Goal: Task Accomplishment & Management: Use online tool/utility

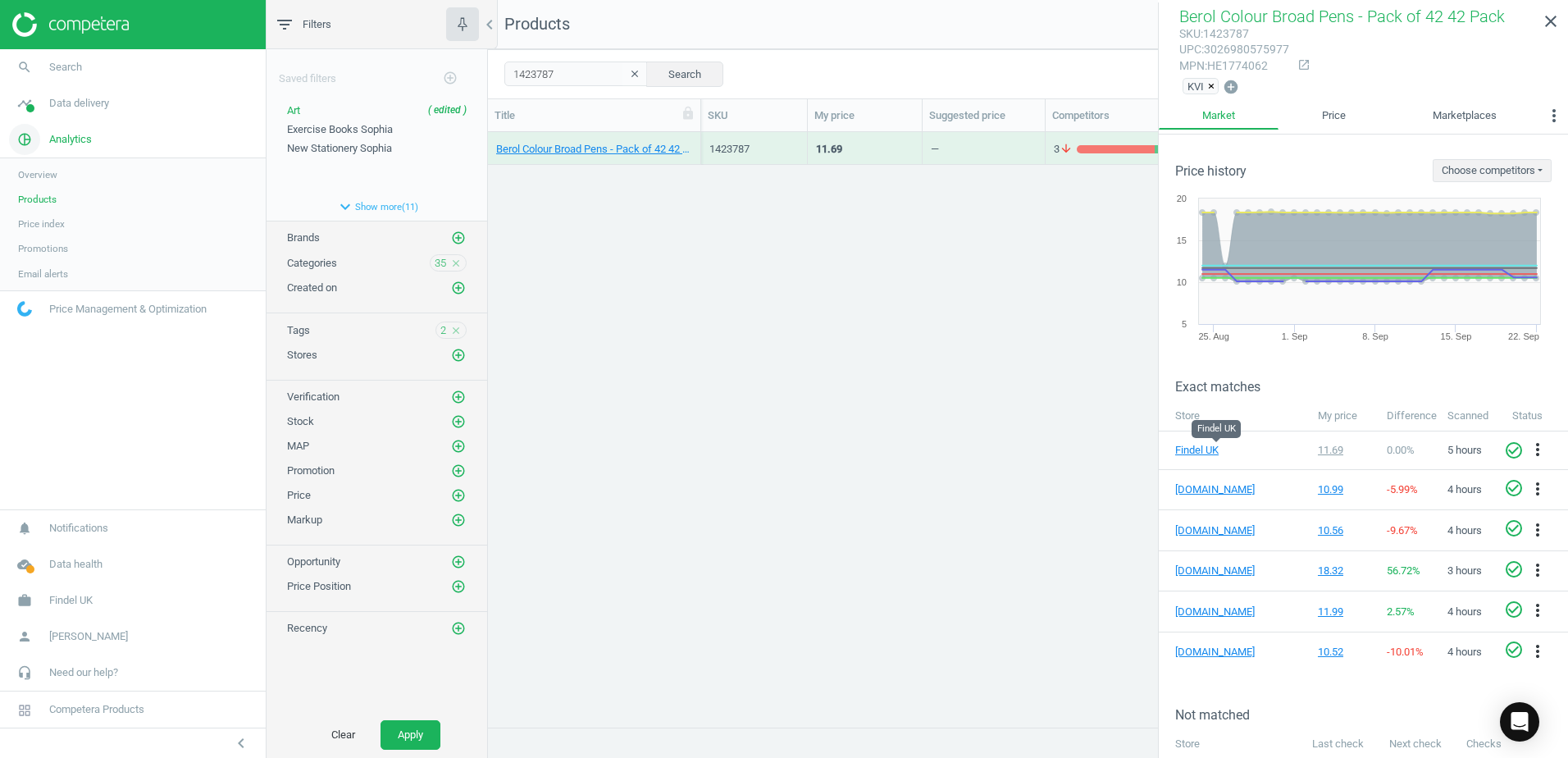
scroll to position [570, 1068]
click at [33, 109] on span at bounding box center [30, 109] width 8 height 8
click at [51, 265] on span "Assortment intersection" at bounding box center [69, 263] width 103 height 13
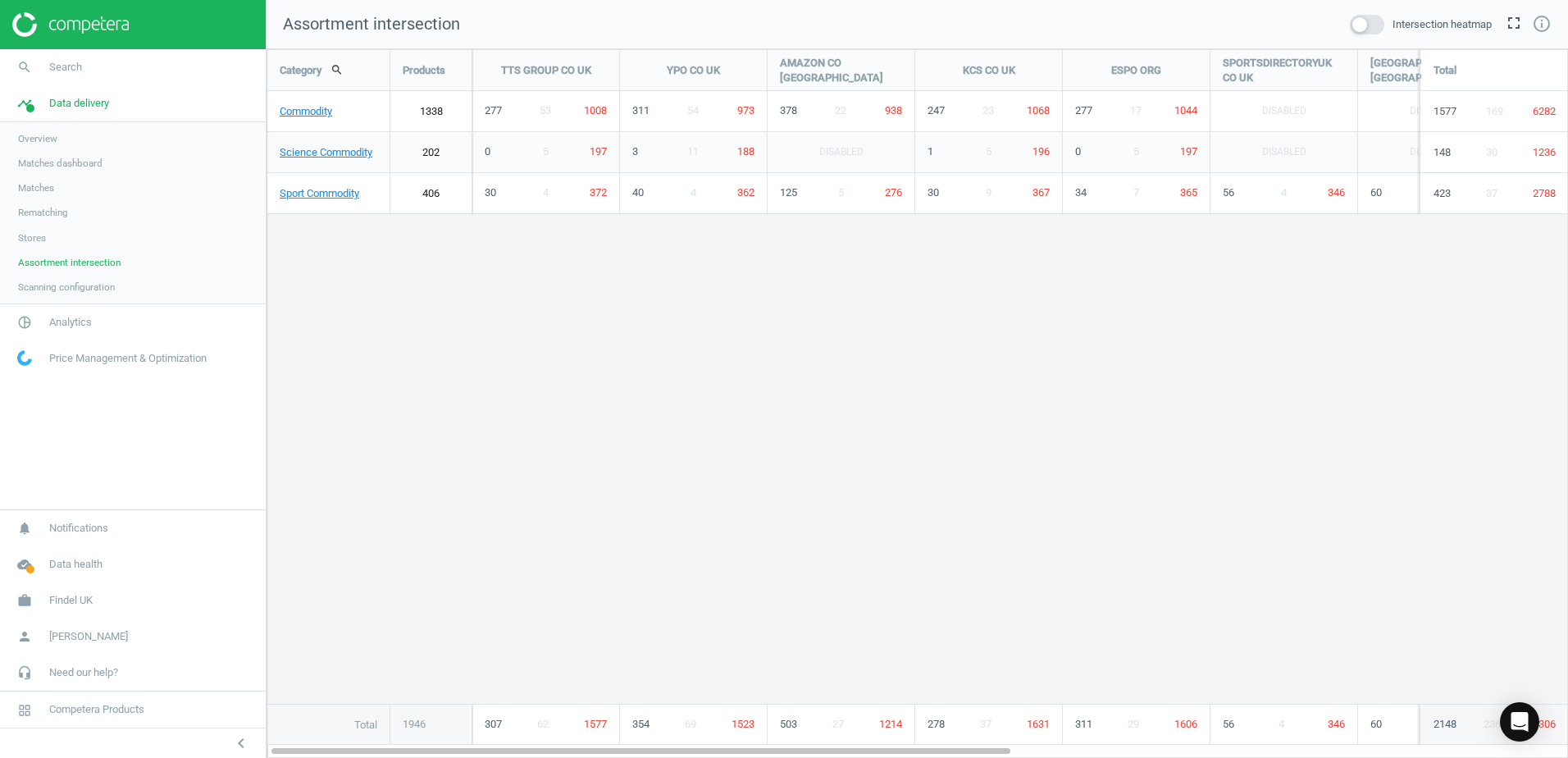
scroll to position [734, 1327]
click at [330, 115] on link "Commodity" at bounding box center [328, 111] width 122 height 41
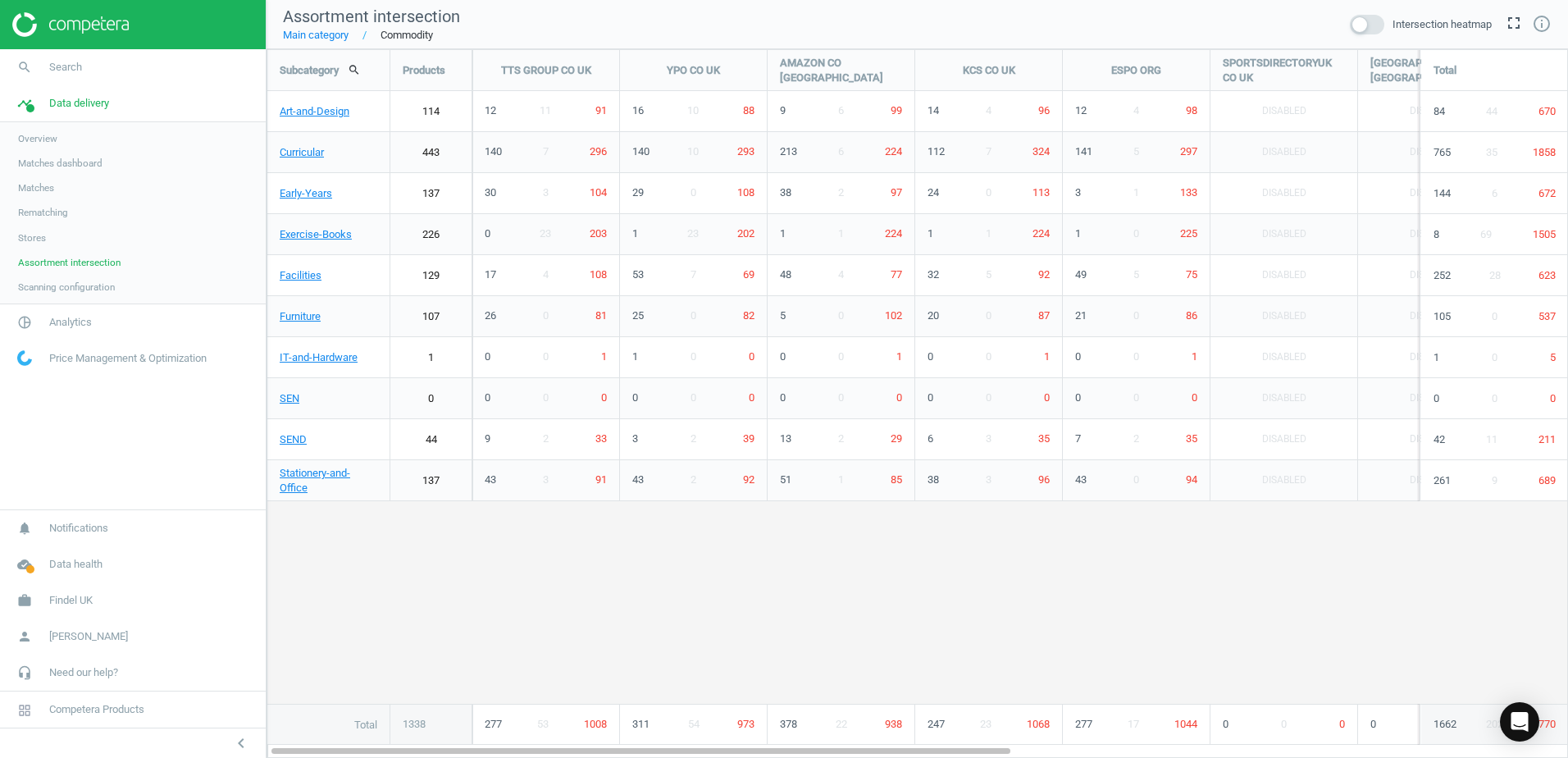
scroll to position [734, 1327]
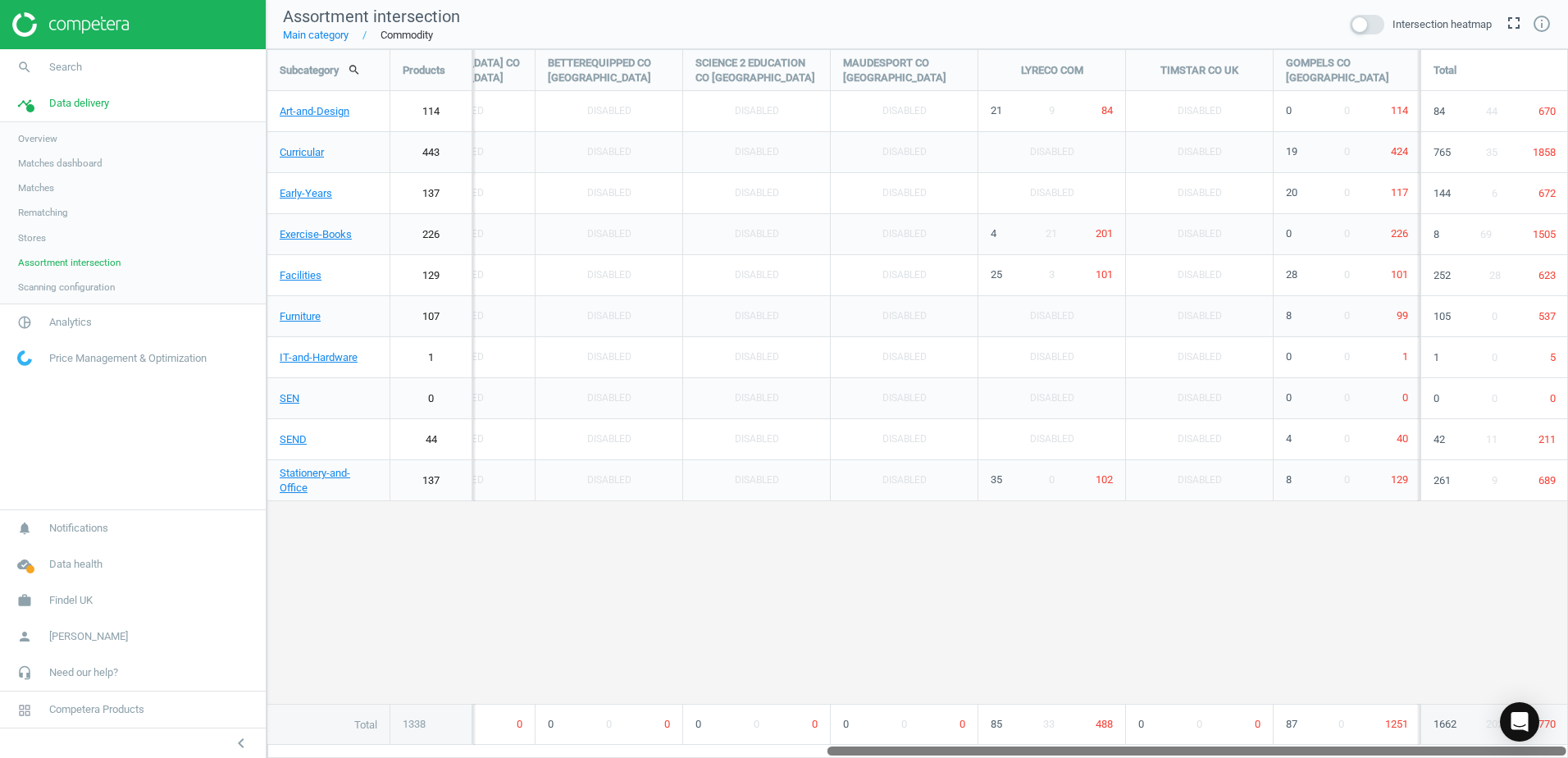
drag, startPoint x: 928, startPoint y: 747, endPoint x: 1526, endPoint y: 742, distance: 598.0
click at [1526, 742] on div "Subcategory search Products TTS GROUP CO [GEOGRAPHIC_DATA] YPO CO [GEOGRAPHIC_D…" at bounding box center [917, 403] width 1302 height 709
click at [36, 165] on span "Matches dashboard" at bounding box center [60, 164] width 84 height 13
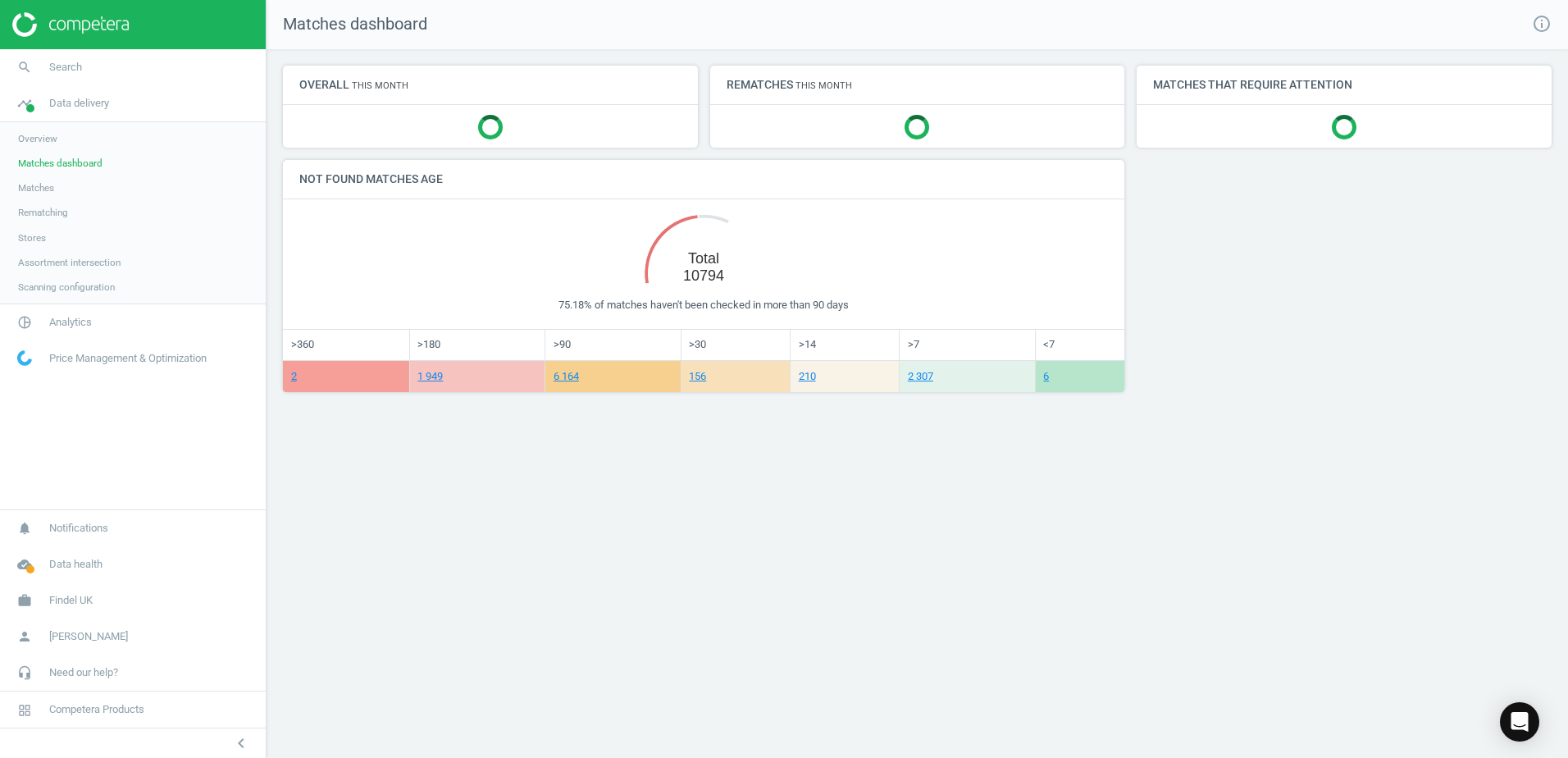
click at [43, 186] on span "Matches" at bounding box center [35, 188] width 36 height 13
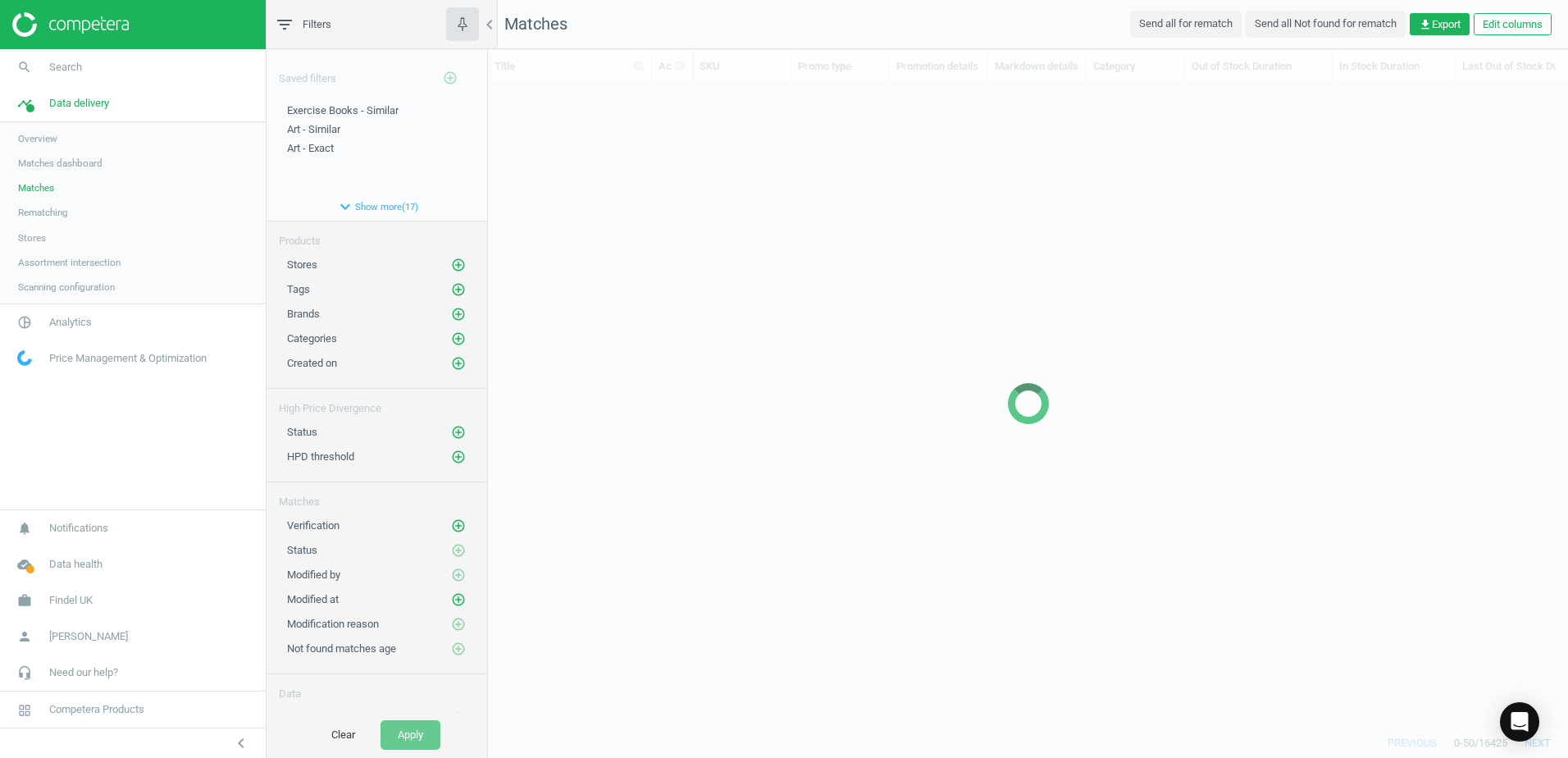
scroll to position [620, 1068]
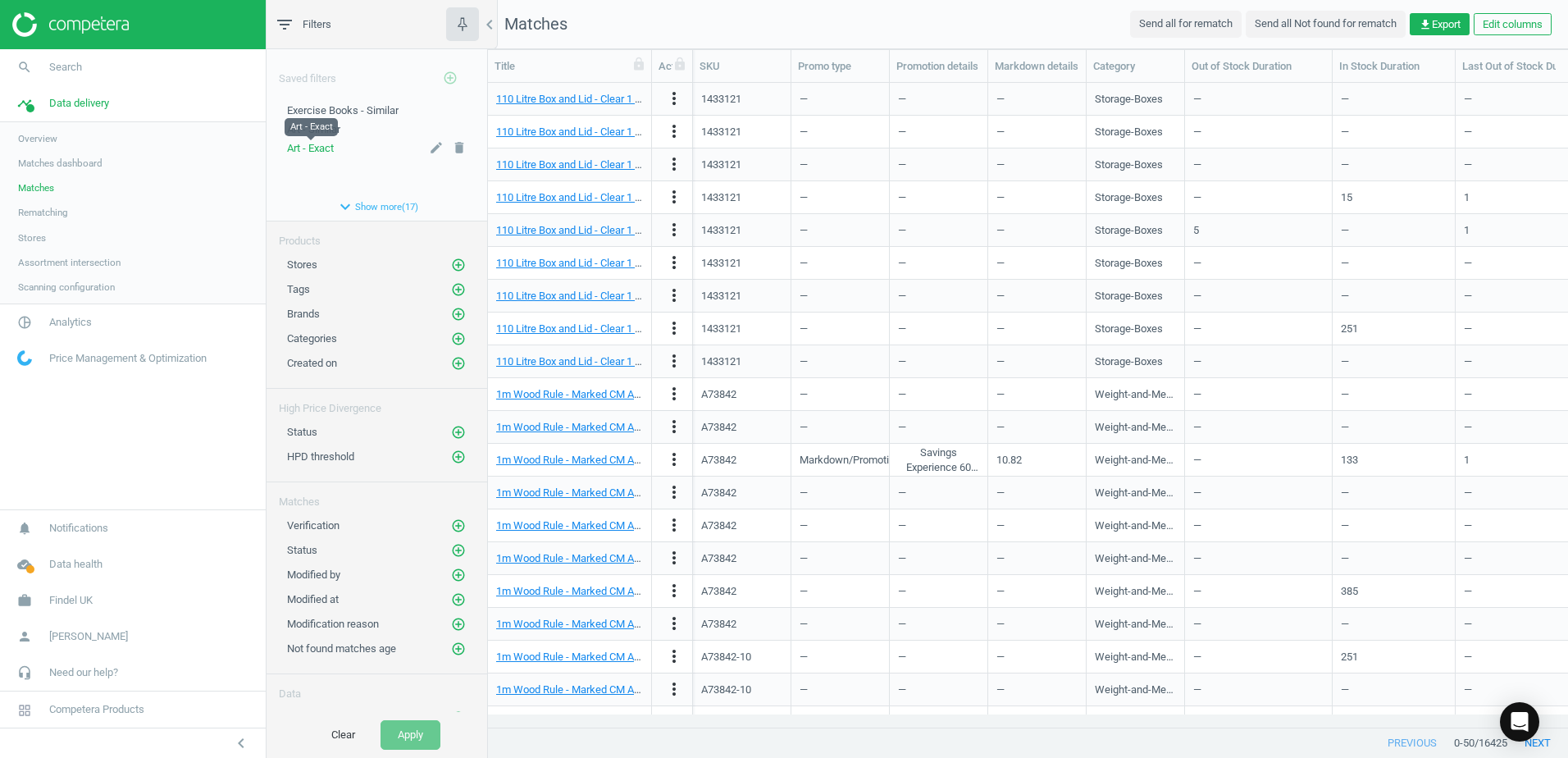
click at [320, 152] on span "Art - Exact" at bounding box center [310, 148] width 46 height 13
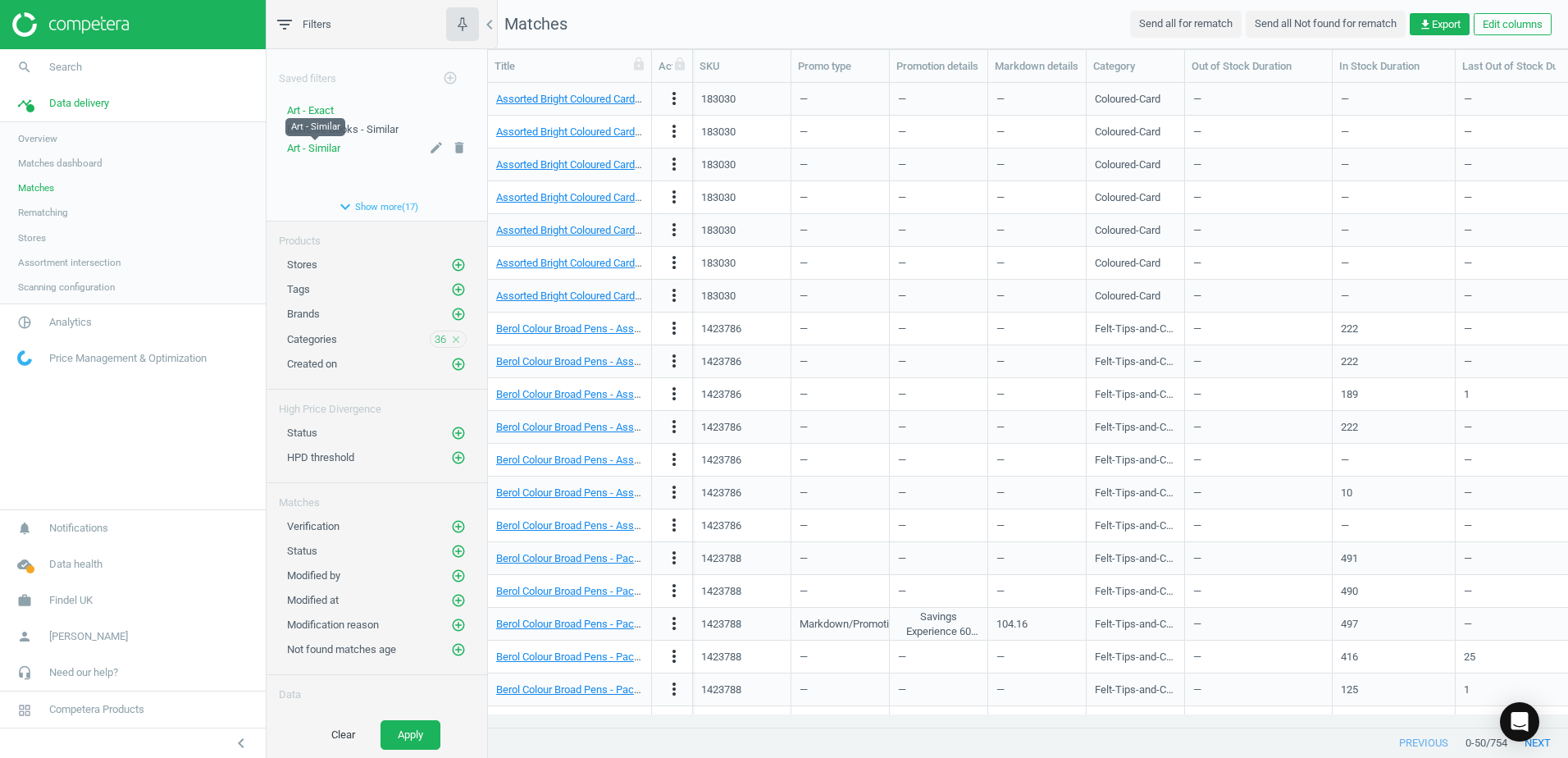
click at [319, 148] on span "Art - Similar" at bounding box center [314, 148] width 53 height 13
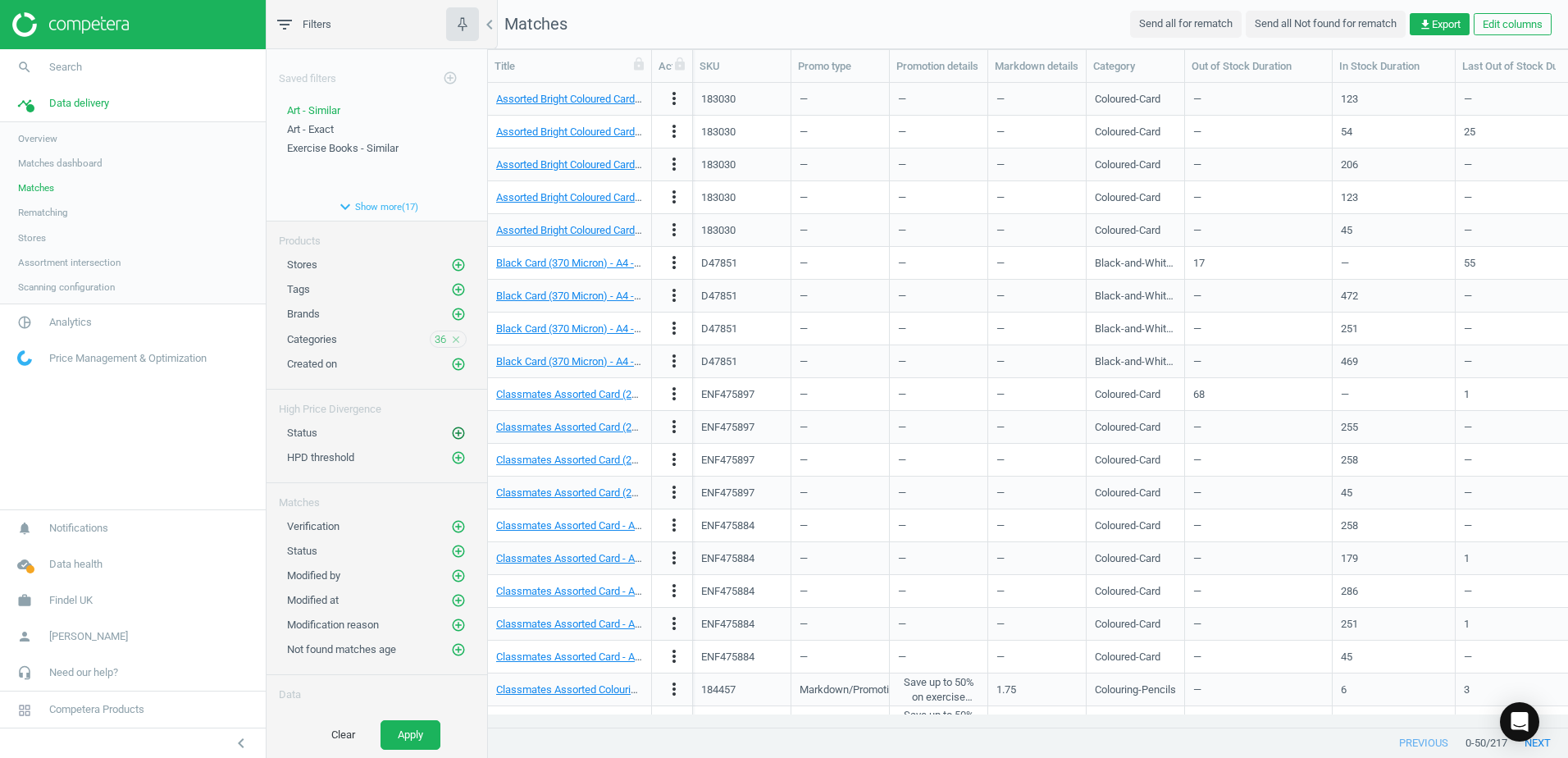
click at [451, 428] on icon "add_circle_outline" at bounding box center [459, 433] width 15 height 15
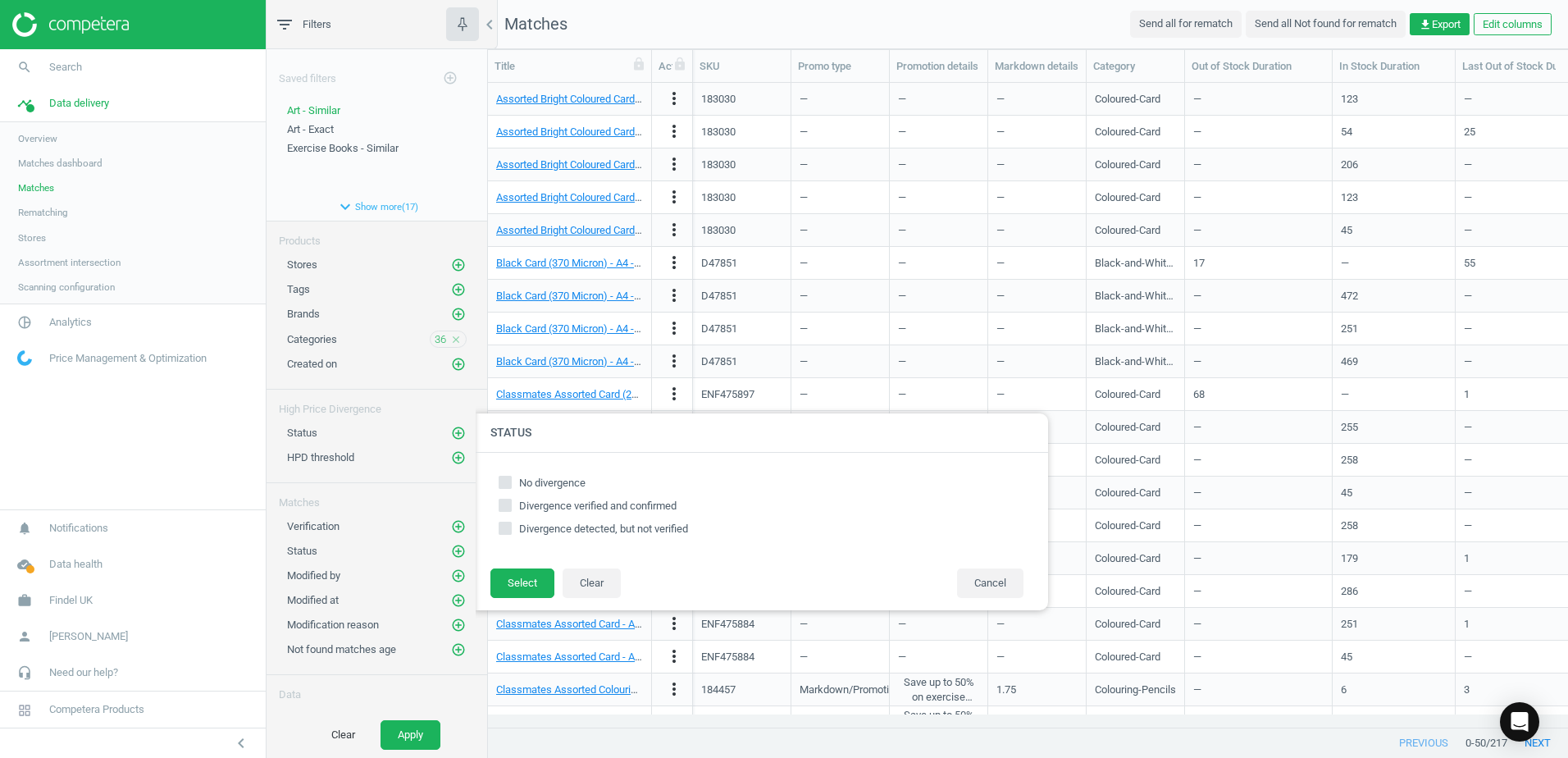
click at [472, 408] on div "High Price Divergence" at bounding box center [377, 403] width 221 height 27
click at [453, 527] on icon "add_circle_outline" at bounding box center [459, 527] width 15 height 15
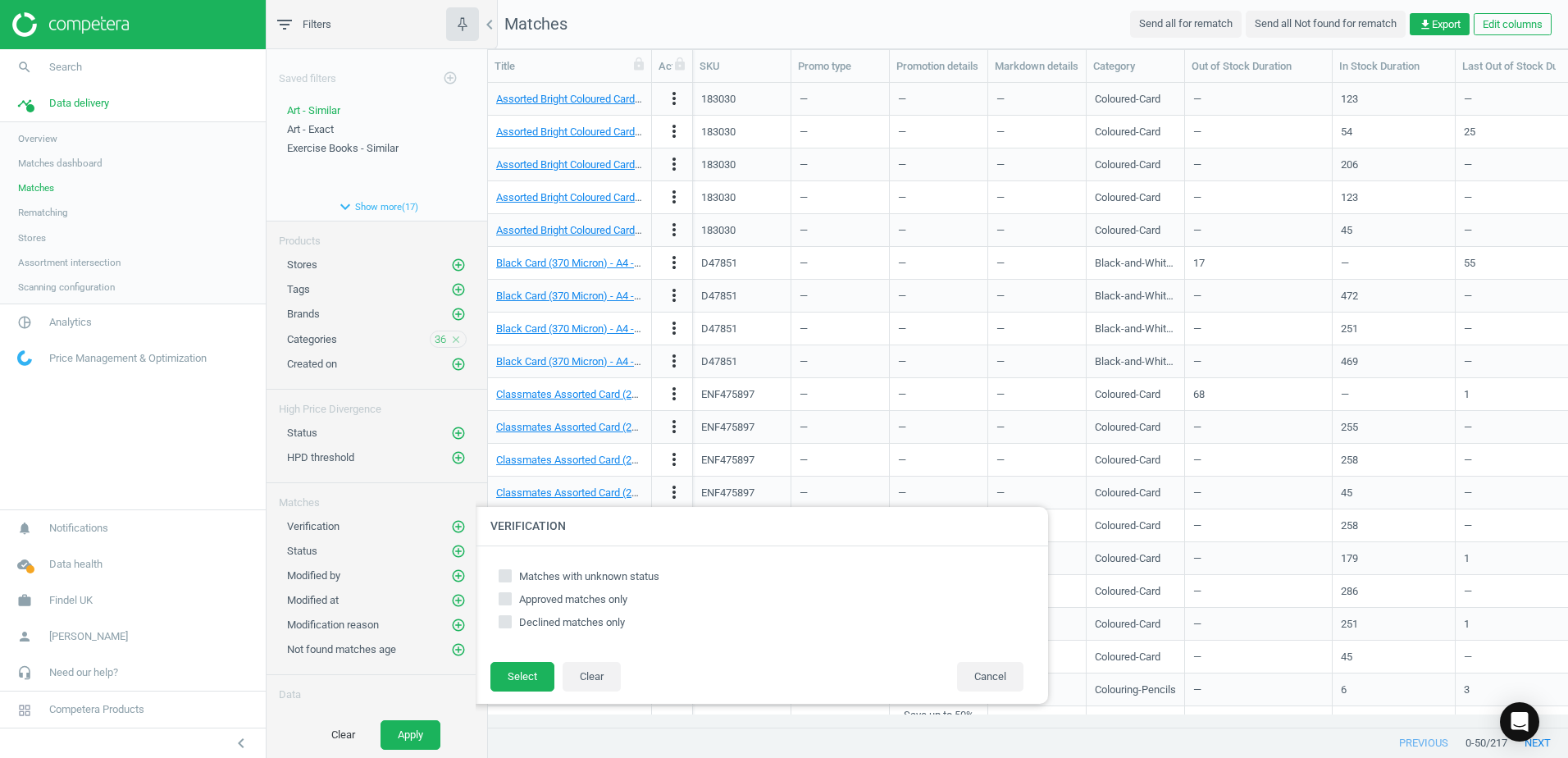
click at [508, 578] on input "Matches with unknown status" at bounding box center [506, 575] width 11 height 11
checkbox input "true"
click at [510, 677] on button "Select" at bounding box center [523, 676] width 64 height 30
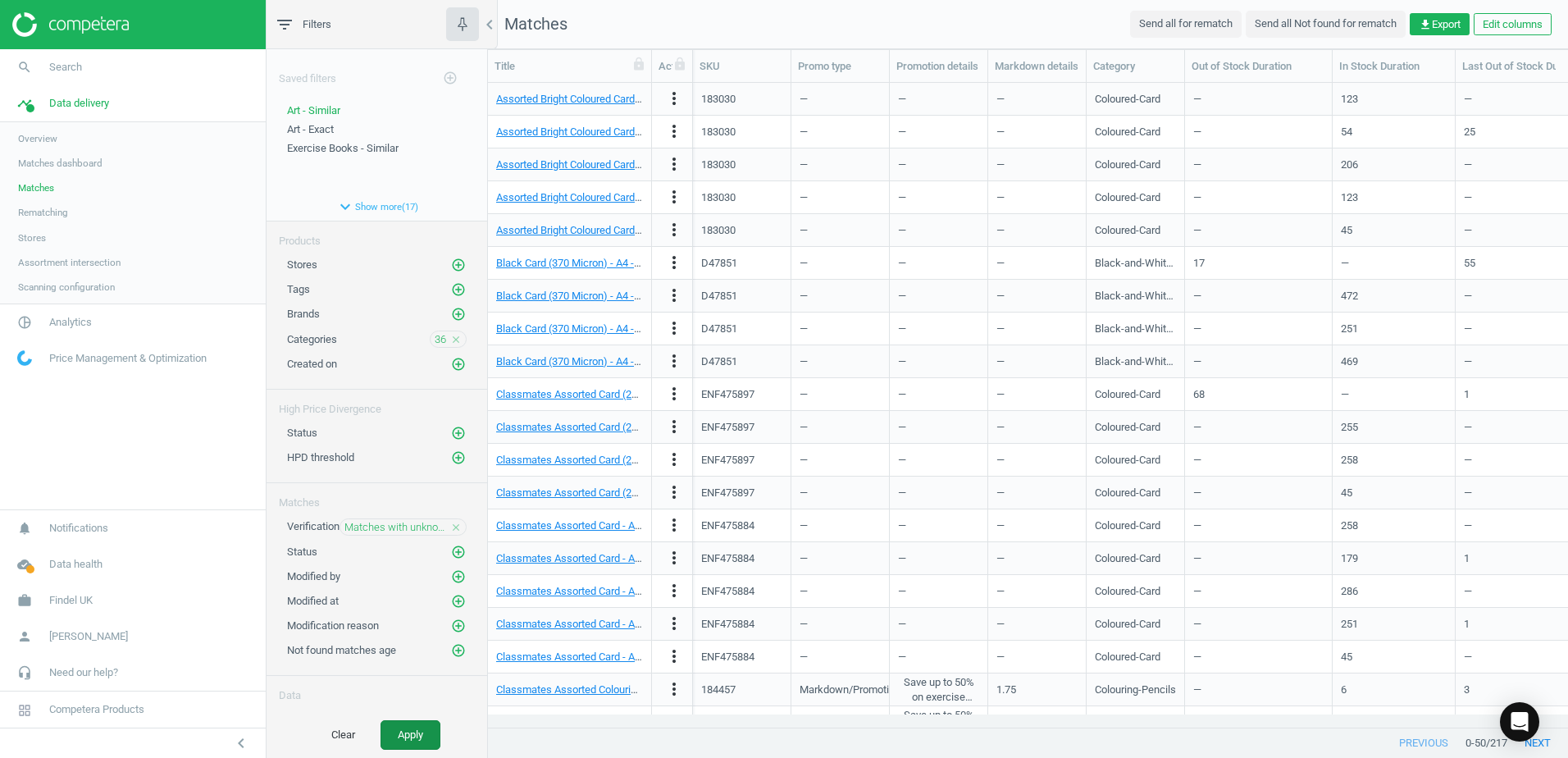
click at [422, 734] on button "Apply" at bounding box center [410, 734] width 60 height 30
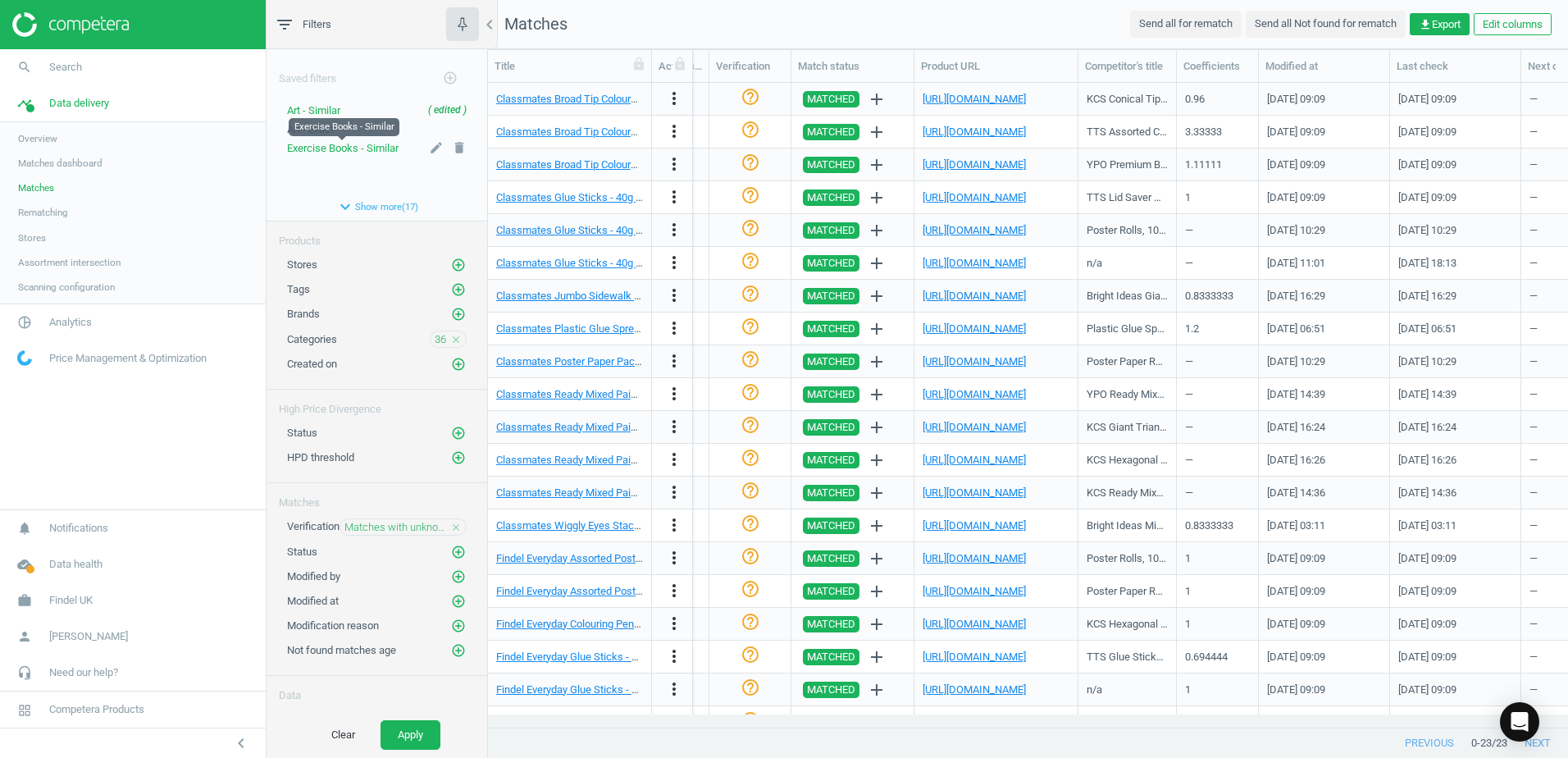
click at [317, 152] on span "Exercise Books - Similar" at bounding box center [343, 148] width 111 height 13
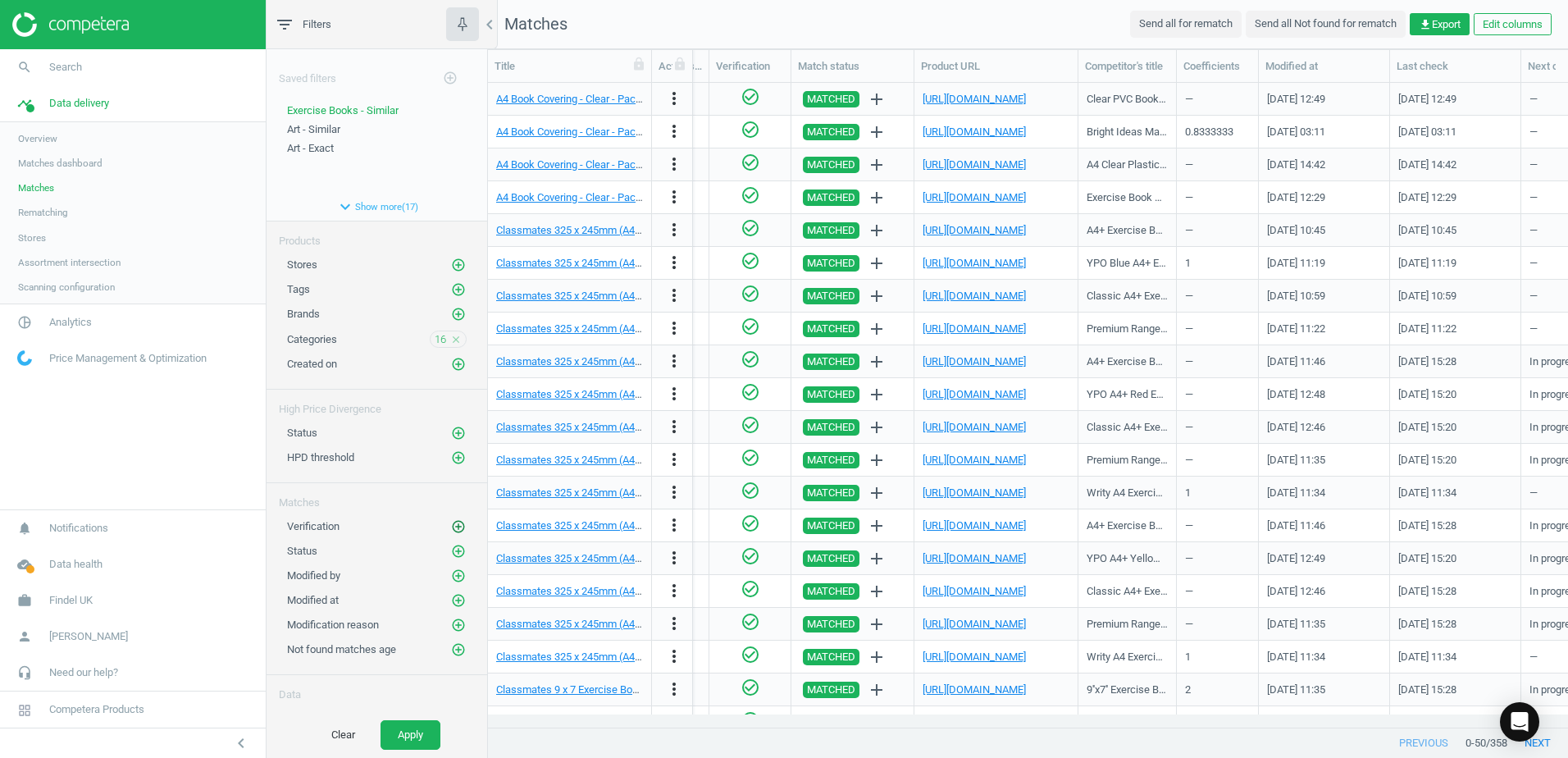
click at [451, 524] on icon "add_circle_outline" at bounding box center [459, 527] width 15 height 15
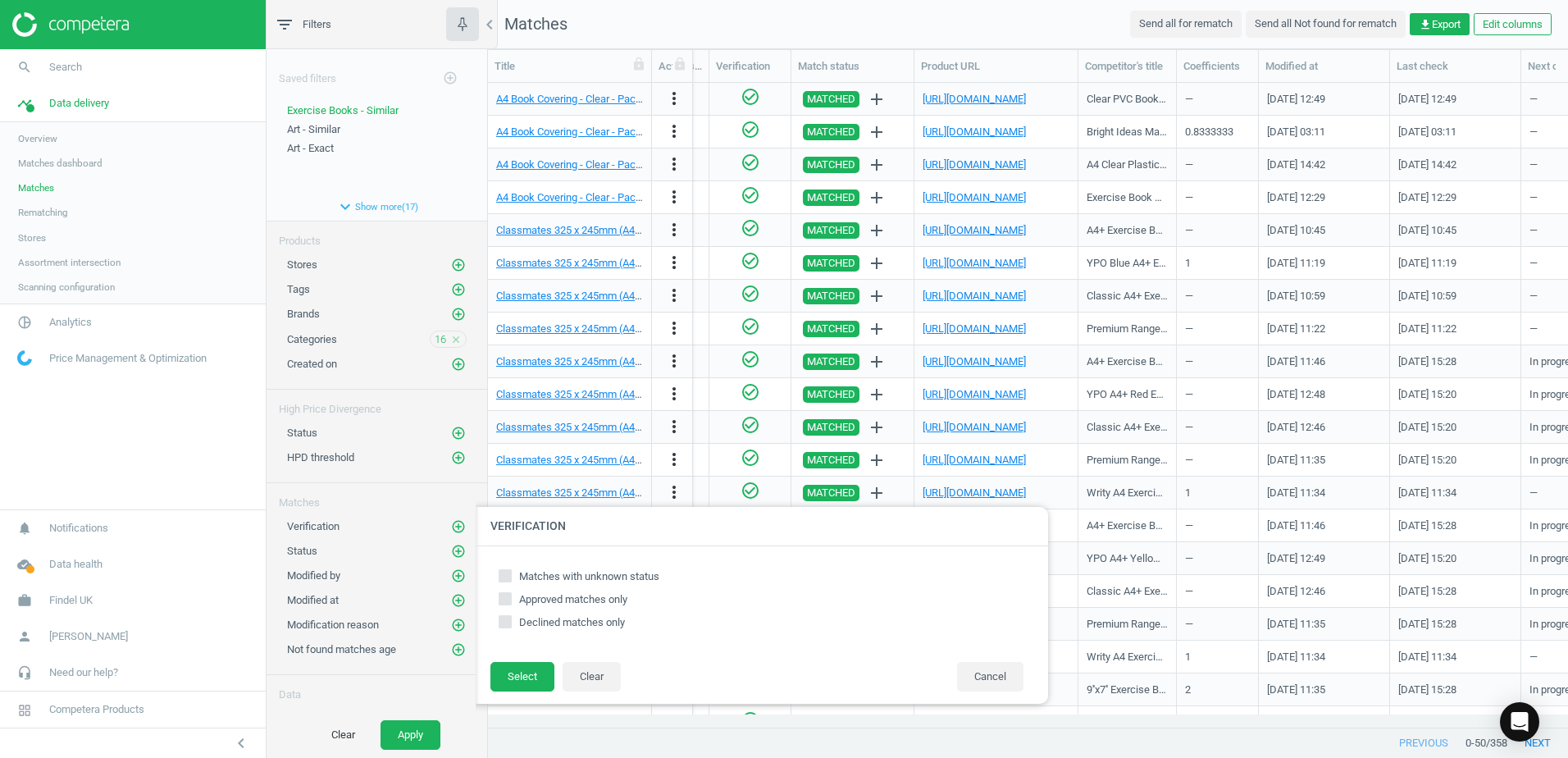
click at [502, 573] on input "Matches with unknown status" at bounding box center [506, 575] width 11 height 11
checkbox input "true"
click at [534, 685] on button "Select" at bounding box center [523, 676] width 64 height 30
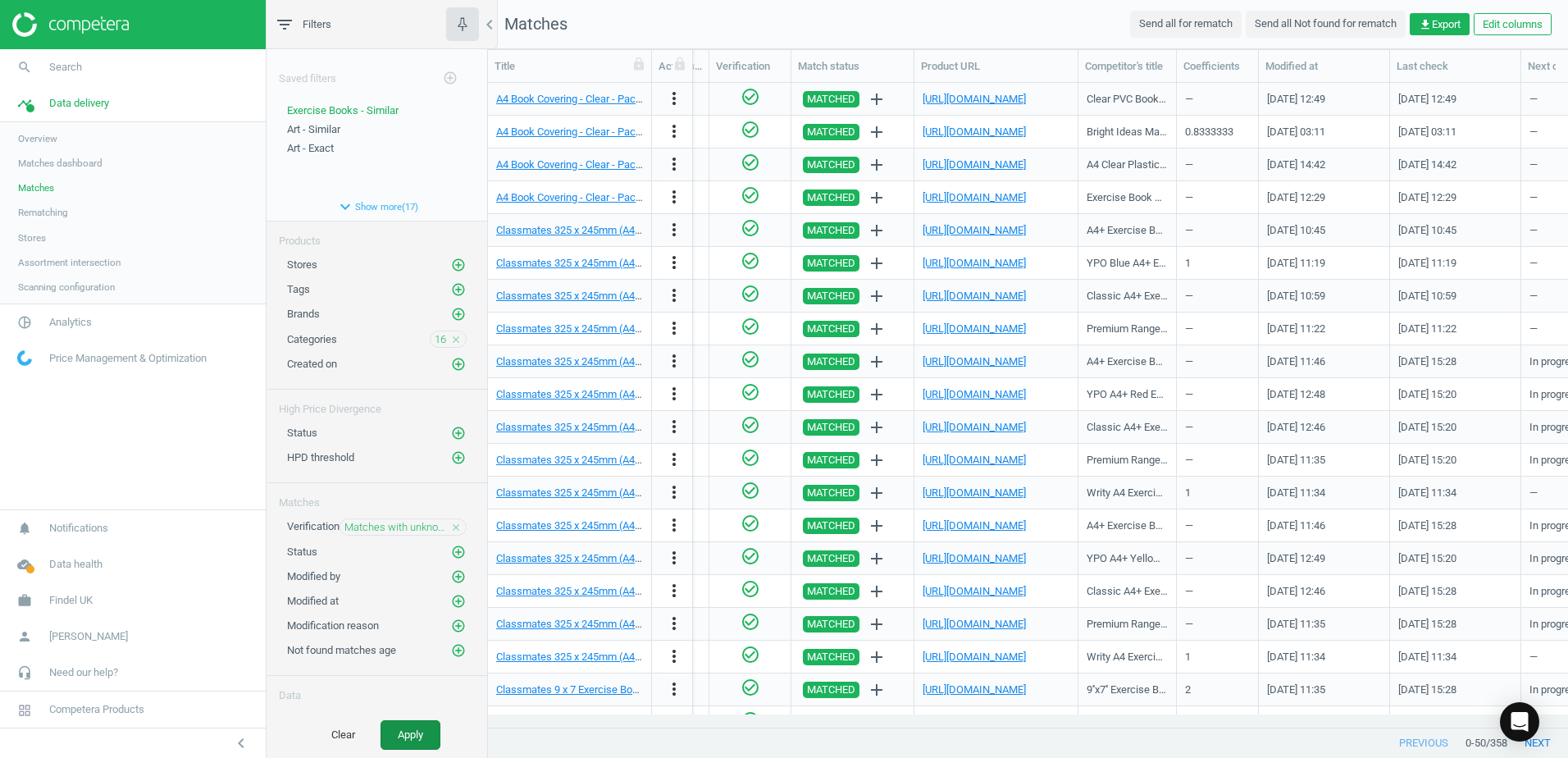
click at [412, 734] on button "Apply" at bounding box center [410, 734] width 60 height 30
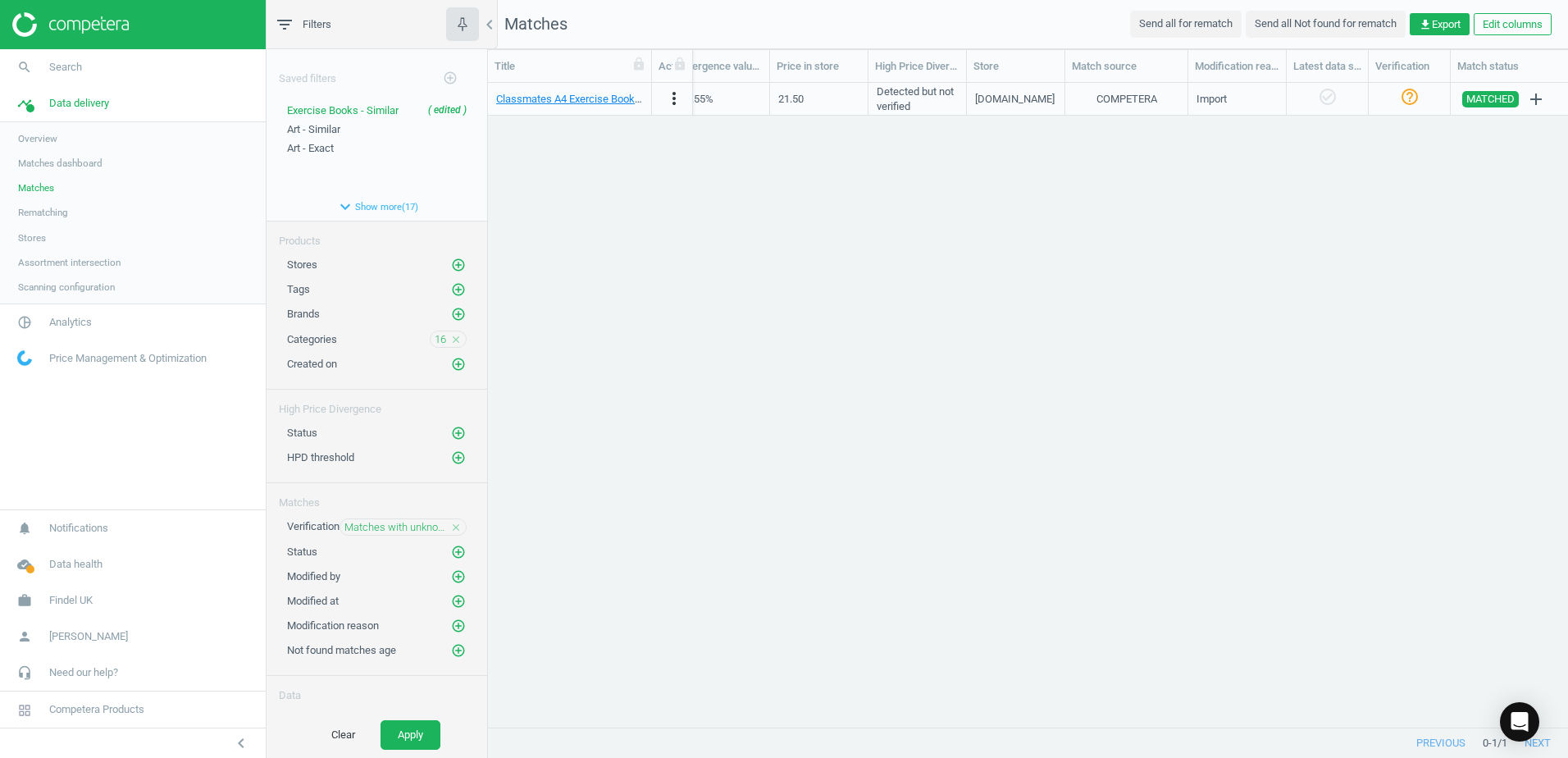
scroll to position [0, 1142]
click at [356, 214] on button "expand_more Show more ( 17 )" at bounding box center [377, 207] width 221 height 28
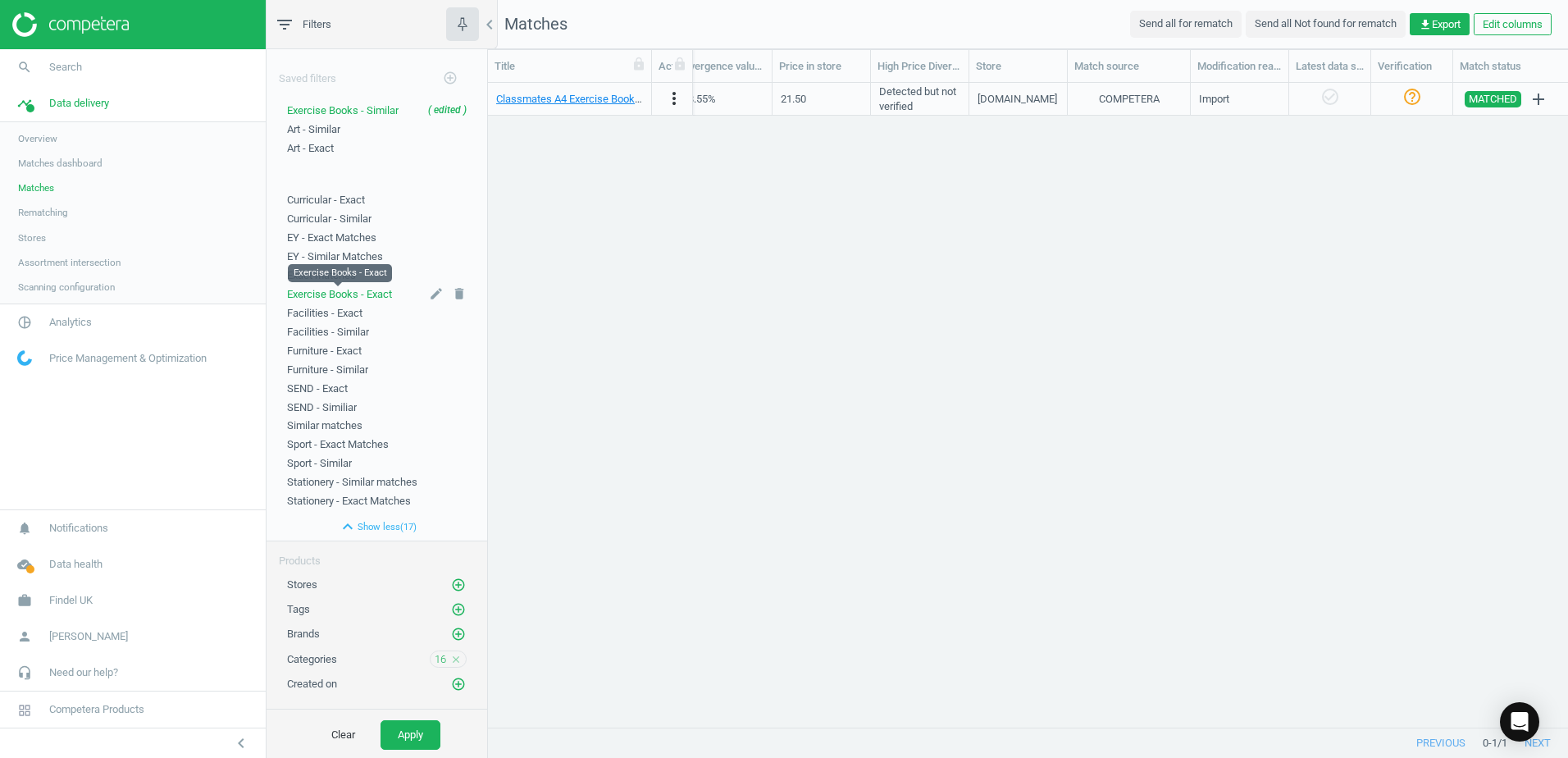
click at [333, 296] on span "Exercise Books - Exact" at bounding box center [340, 294] width 105 height 13
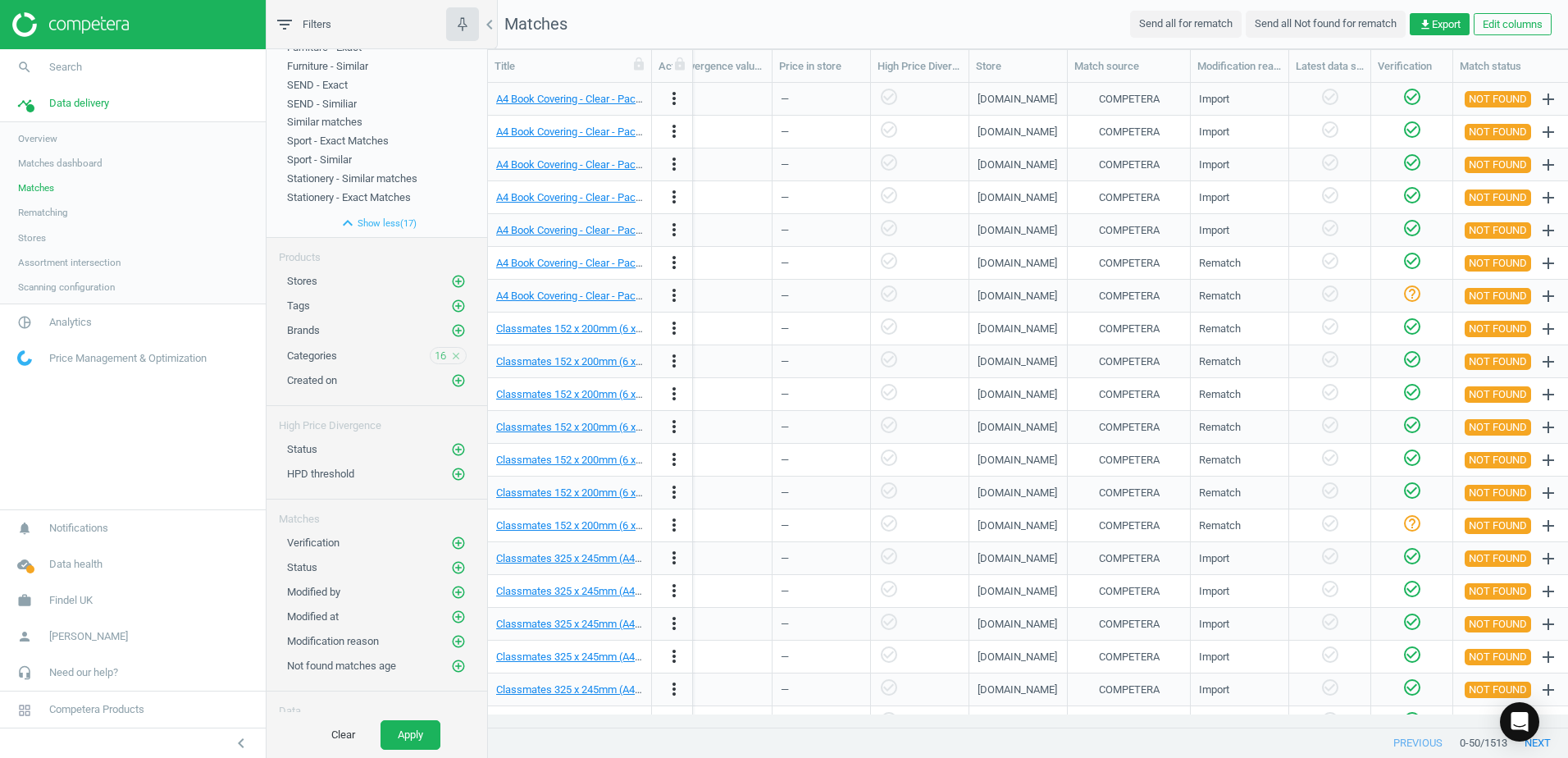
scroll to position [302, 0]
click at [451, 548] on icon "add_circle_outline" at bounding box center [459, 545] width 15 height 15
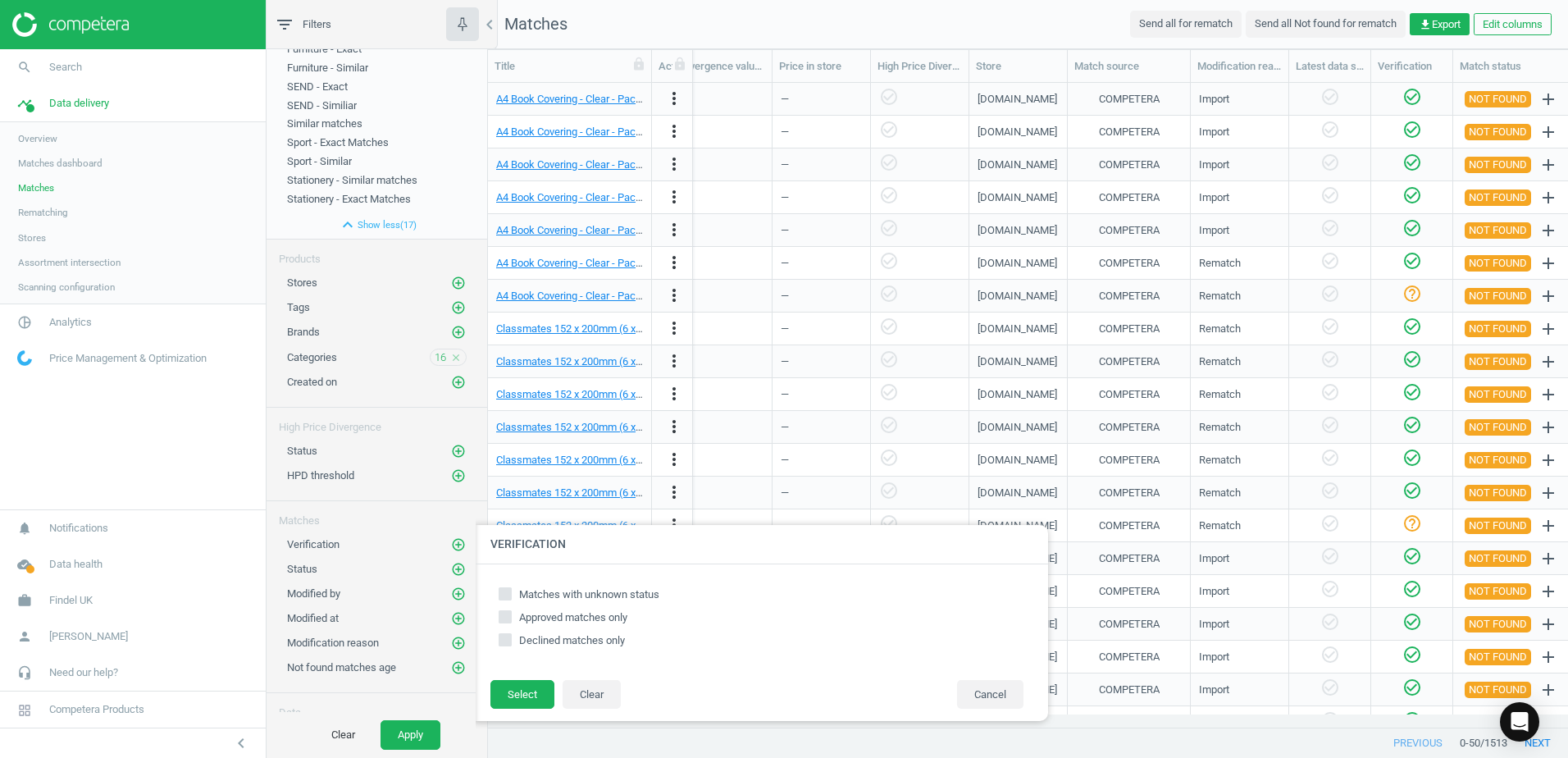
click at [508, 598] on input "Matches with unknown status" at bounding box center [506, 594] width 11 height 11
checkbox input "true"
click at [516, 691] on button "Select" at bounding box center [523, 695] width 64 height 30
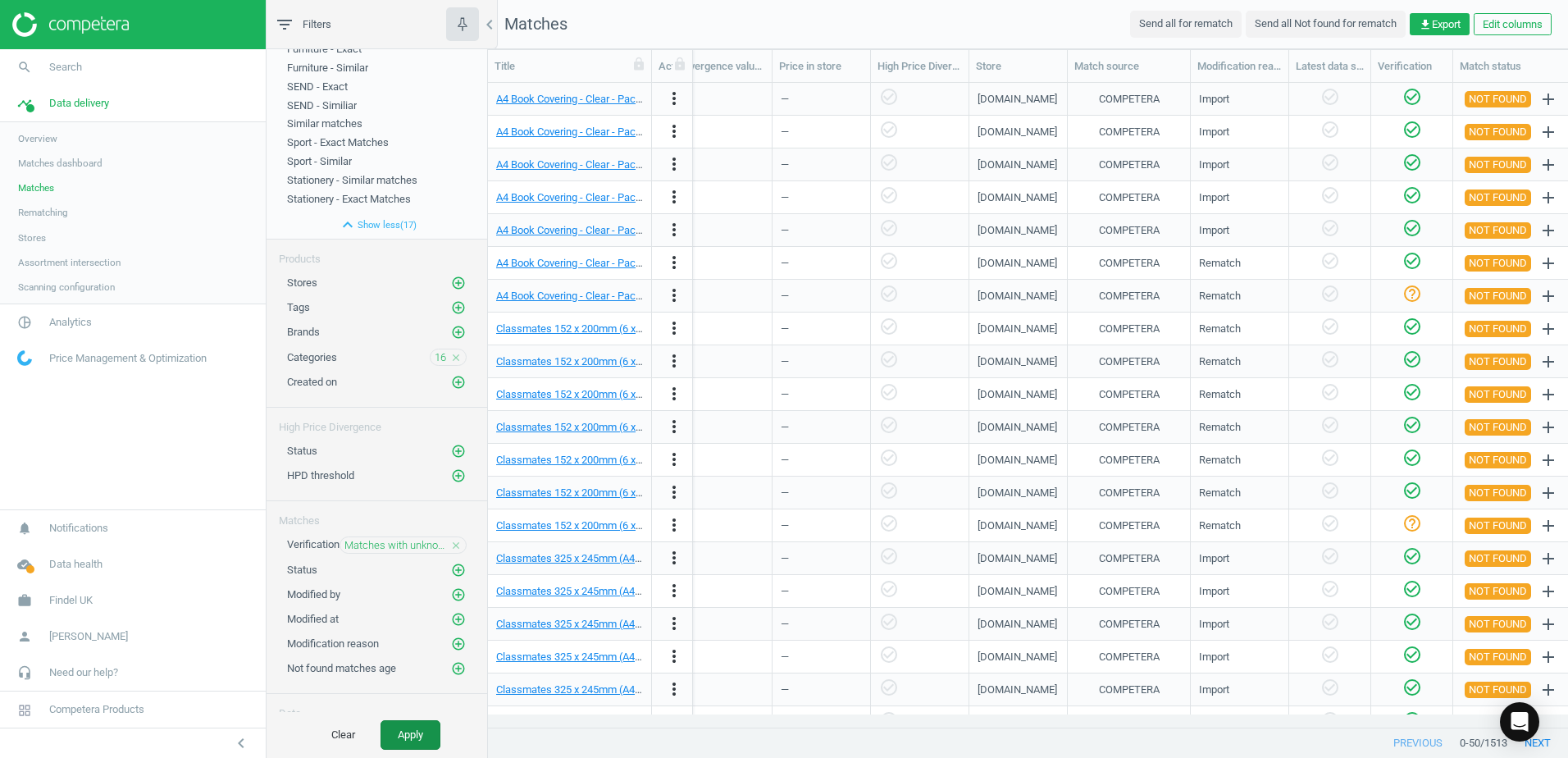
click at [427, 731] on button "Apply" at bounding box center [410, 734] width 60 height 30
